Goal: Task Accomplishment & Management: Use online tool/utility

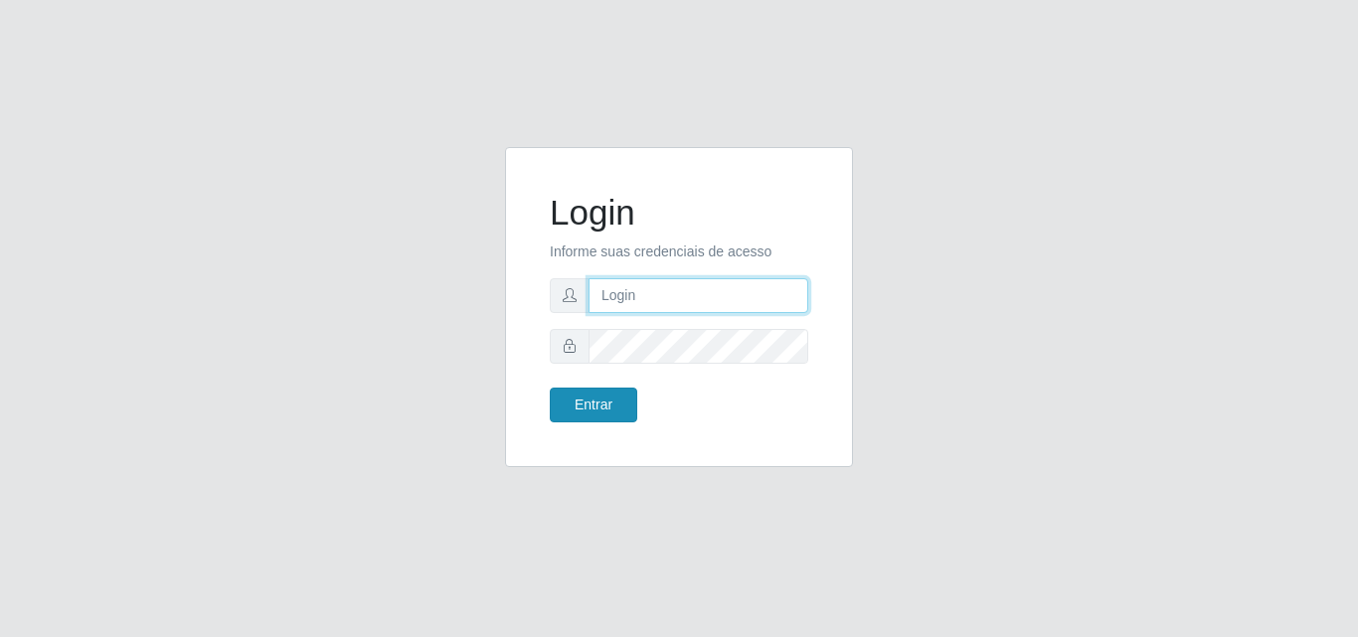
type input "[EMAIL_ADDRESS][DOMAIN_NAME]"
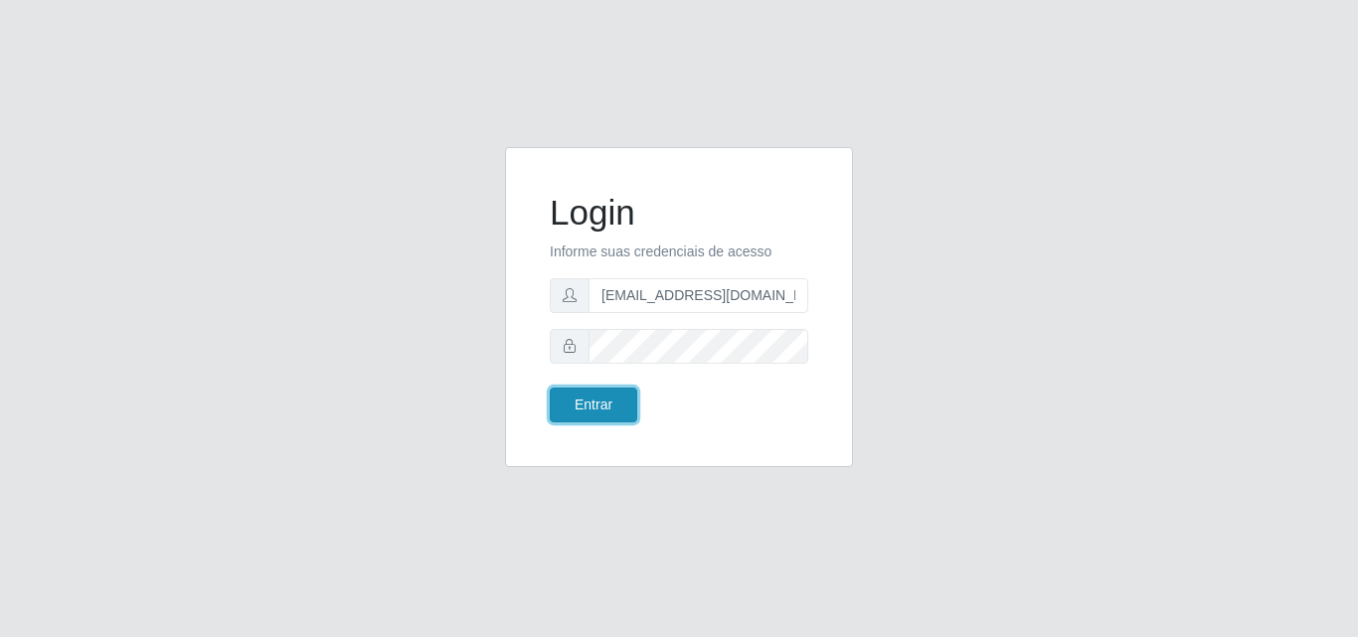
click at [620, 406] on button "Entrar" at bounding box center [594, 405] width 88 height 35
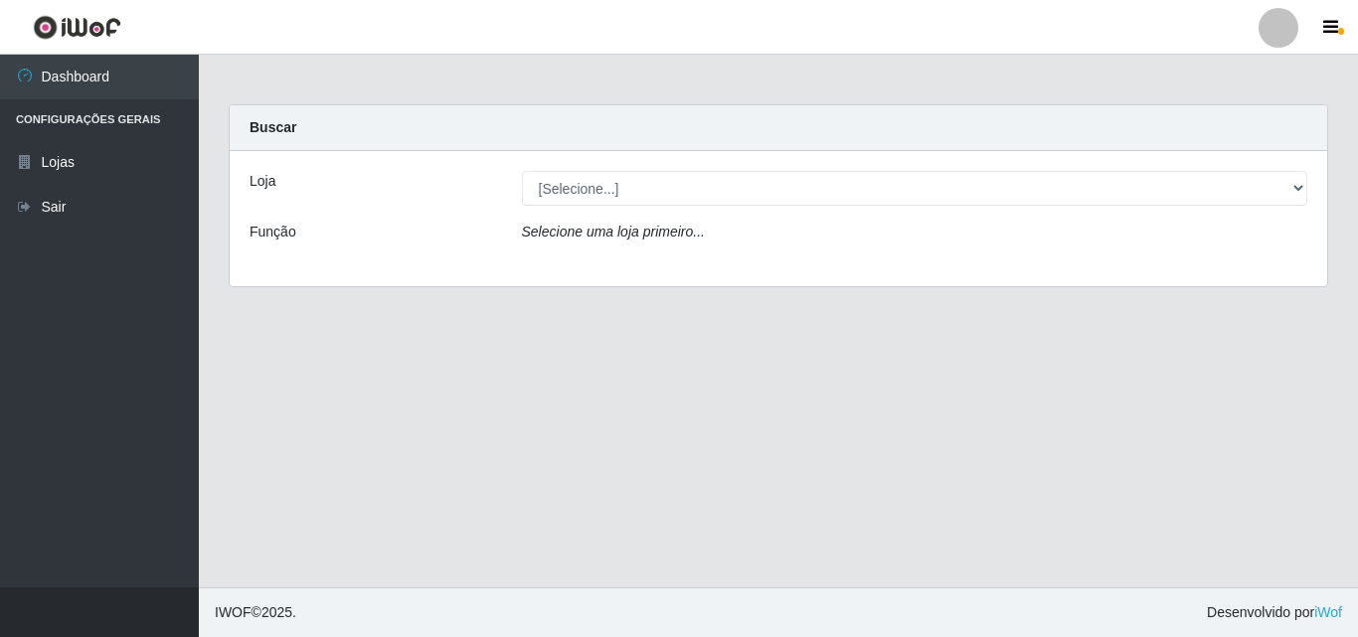
click at [1309, 194] on div "[Selecione...] Rede Potiguar 1 - Macaíba" at bounding box center [915, 188] width 816 height 35
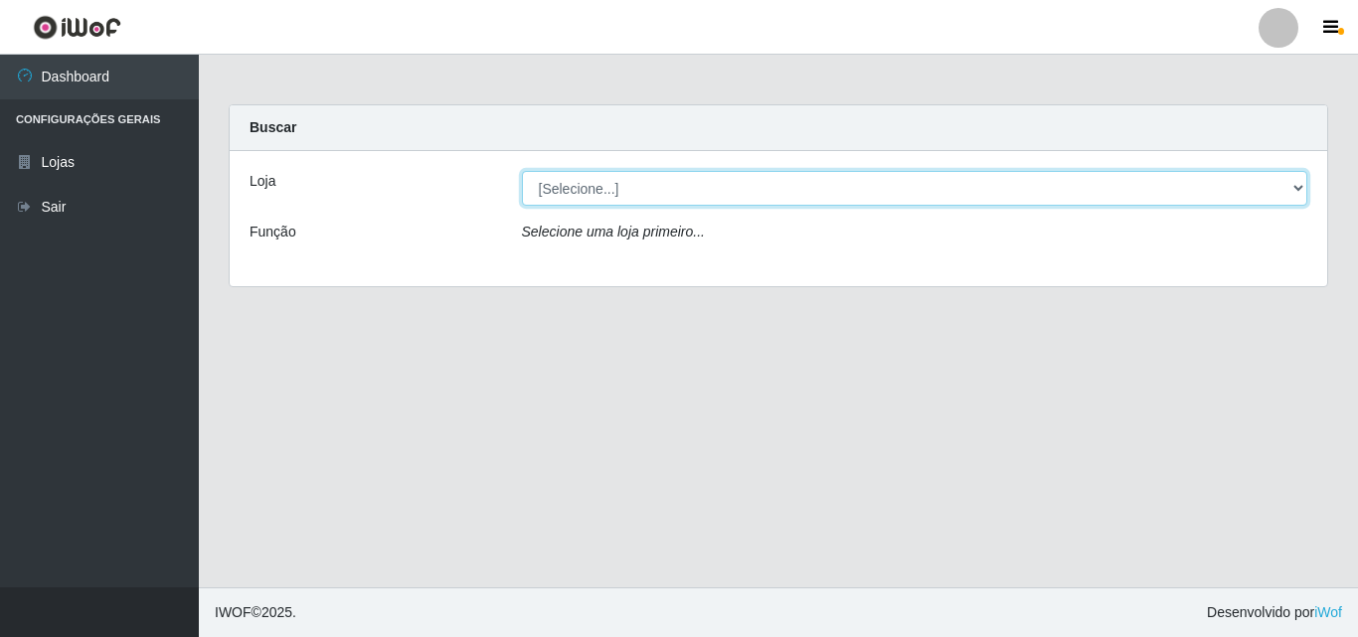
click at [1301, 186] on select "[Selecione...] Rede Potiguar 1 - Macaíba" at bounding box center [915, 188] width 787 height 35
select select "100"
click at [522, 171] on select "[Selecione...] Rede Potiguar 1 - Macaíba" at bounding box center [915, 188] width 787 height 35
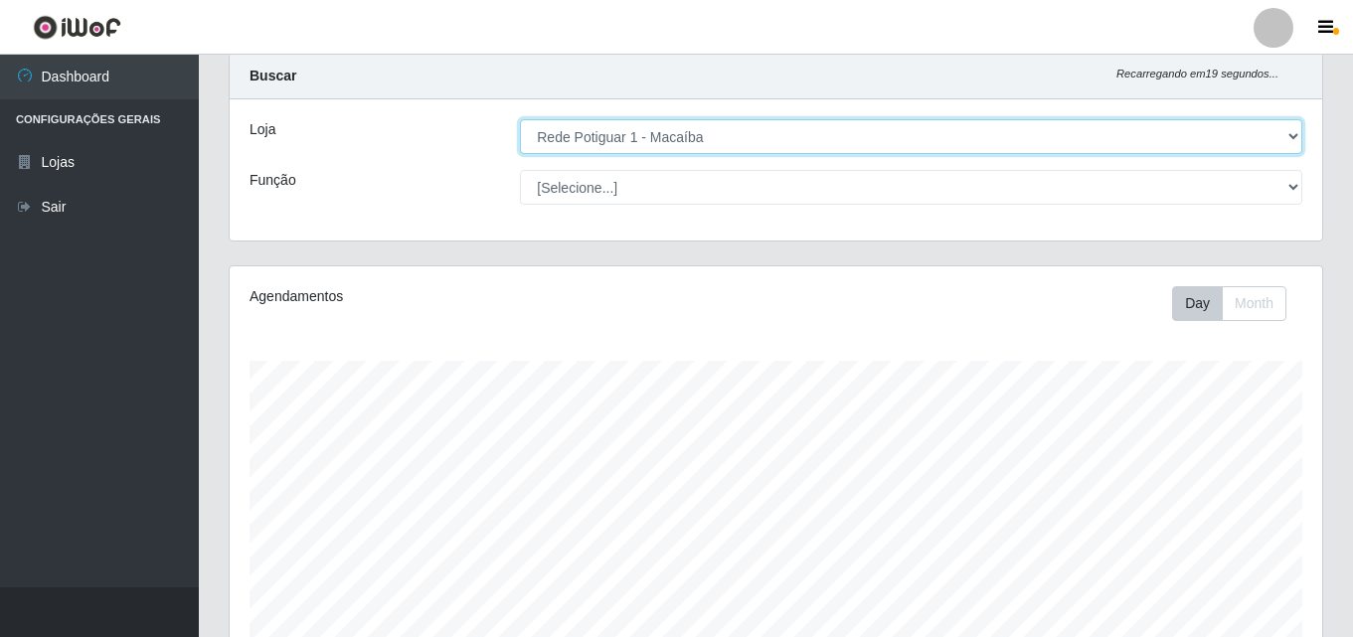
scroll to position [99, 0]
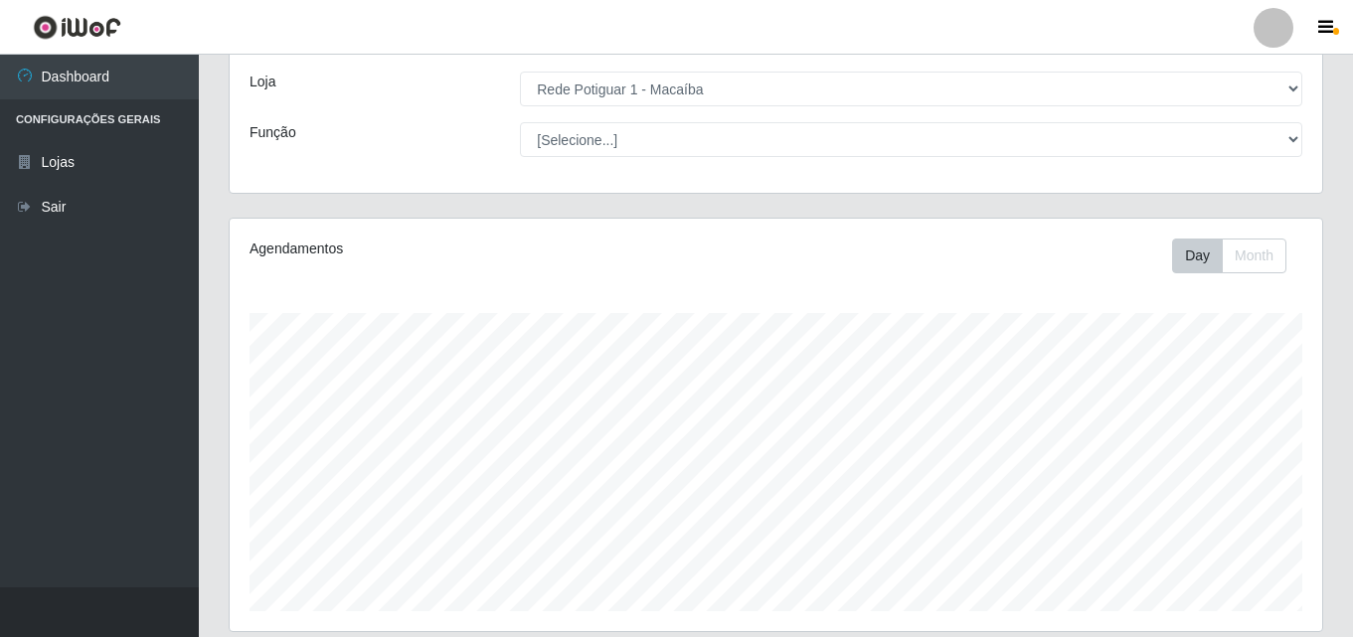
click at [808, 158] on div "Loja [Selecione...] Rede Potiguar 1 - Macaíba Função [Selecione...] ASG ASG + A…" at bounding box center [776, 122] width 1093 height 141
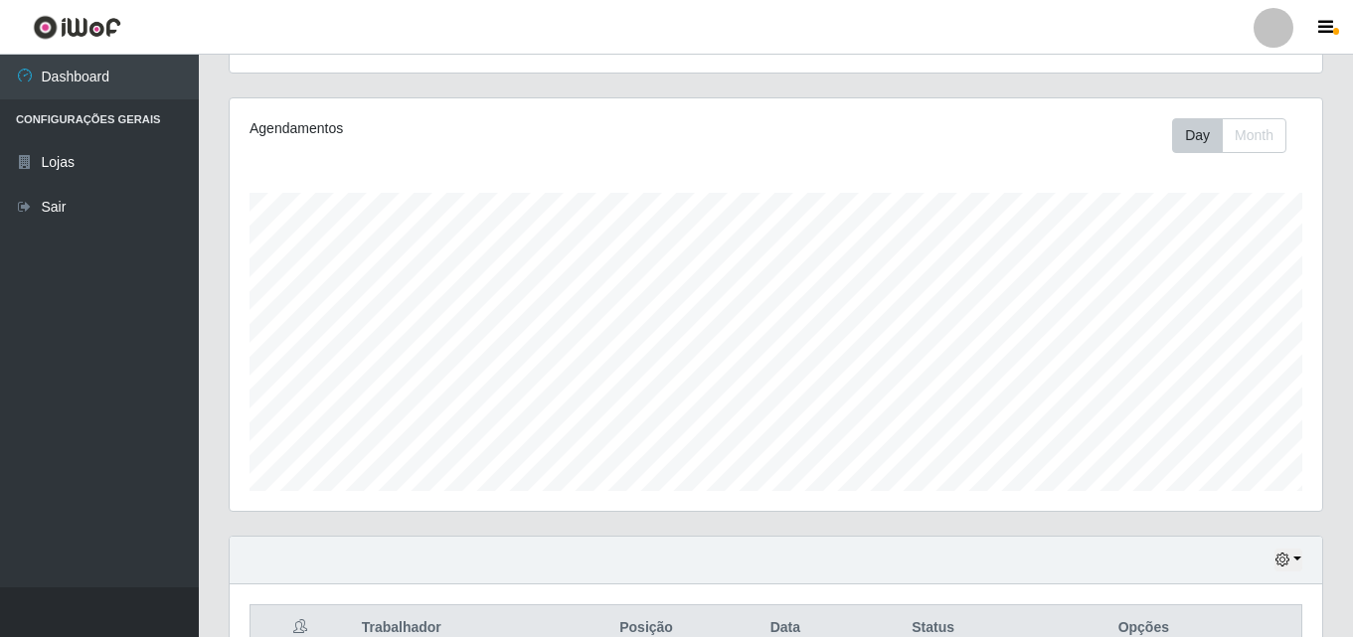
scroll to position [418, 0]
